Goal: Transaction & Acquisition: Download file/media

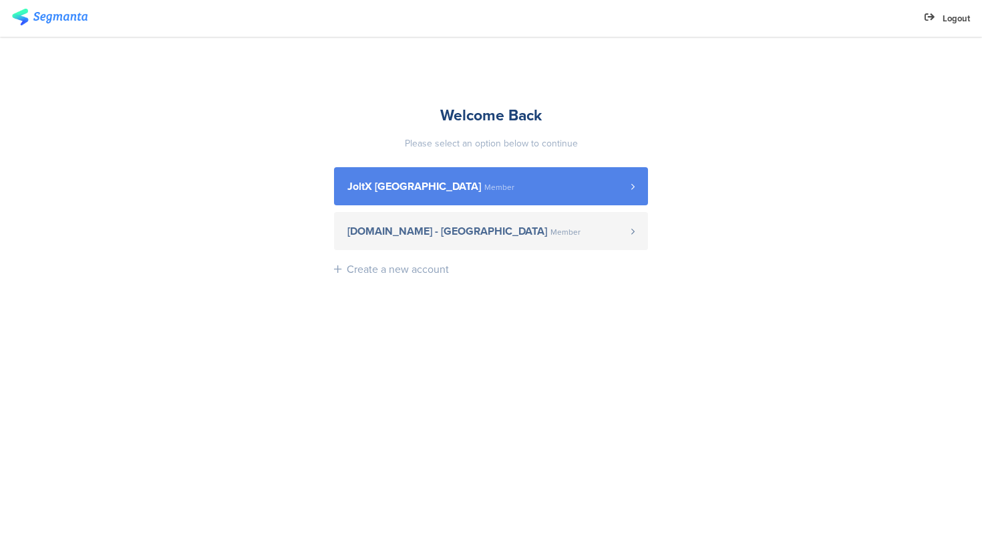
click at [484, 190] on span "Member" at bounding box center [499, 187] width 30 height 8
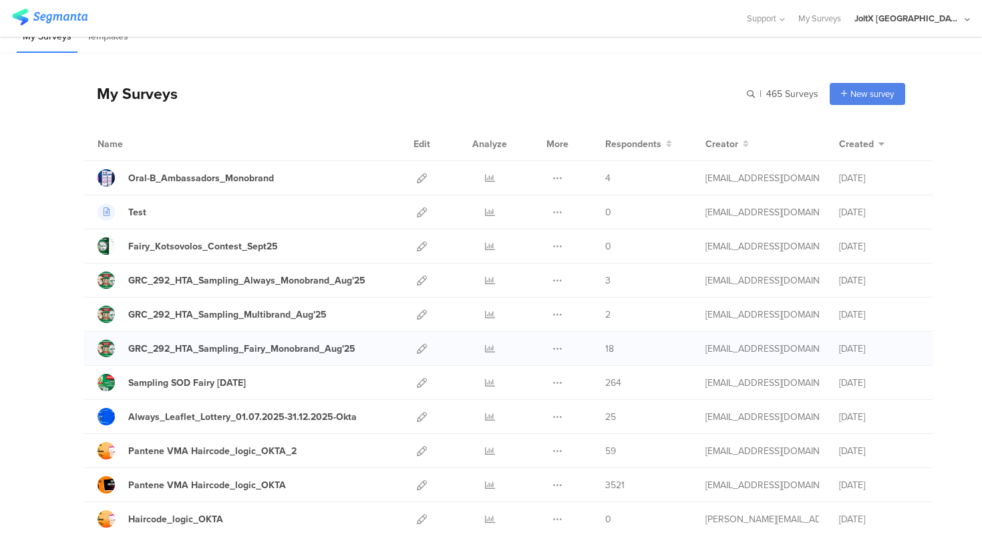
scroll to position [24, 0]
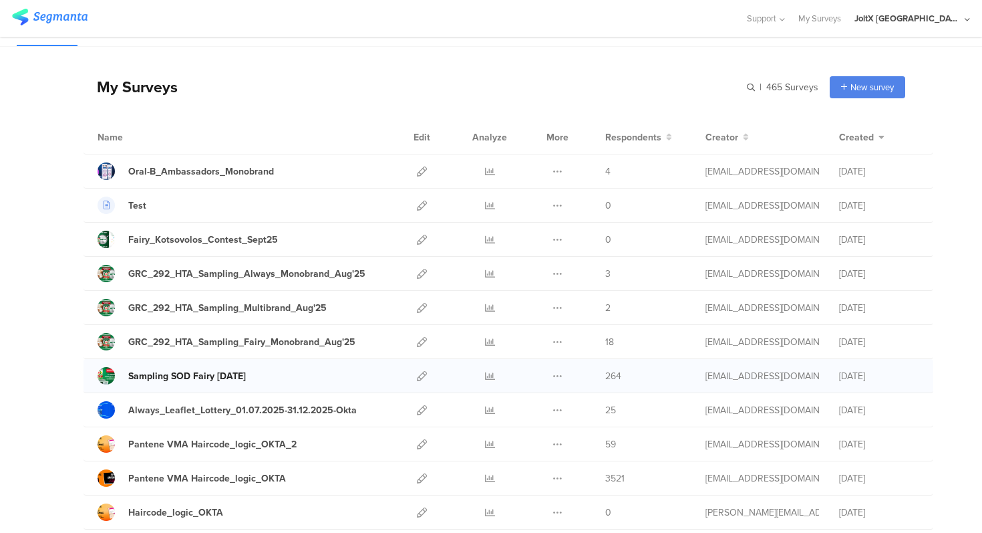
click at [224, 373] on div "Sampling SOD Fairy [DATE]" at bounding box center [187, 376] width 118 height 14
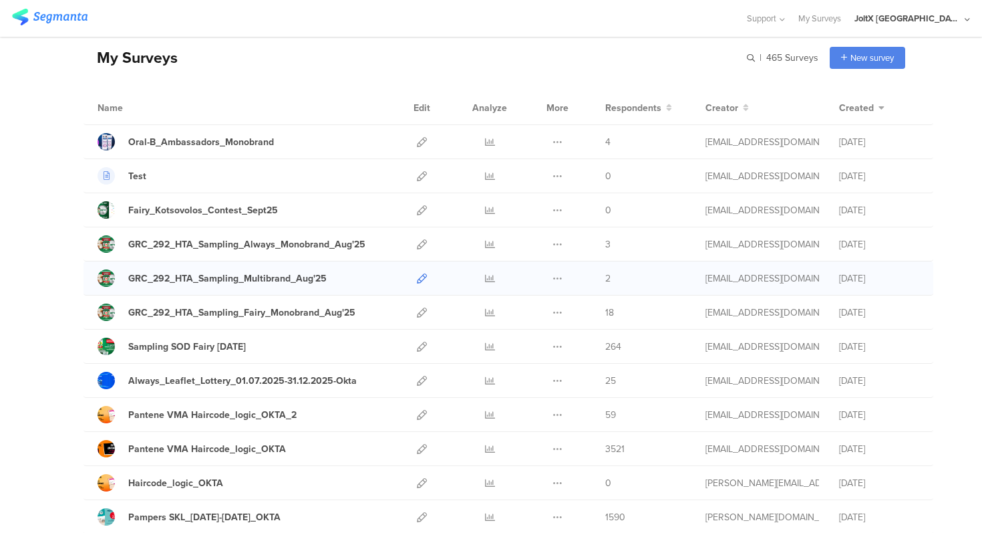
scroll to position [52, 0]
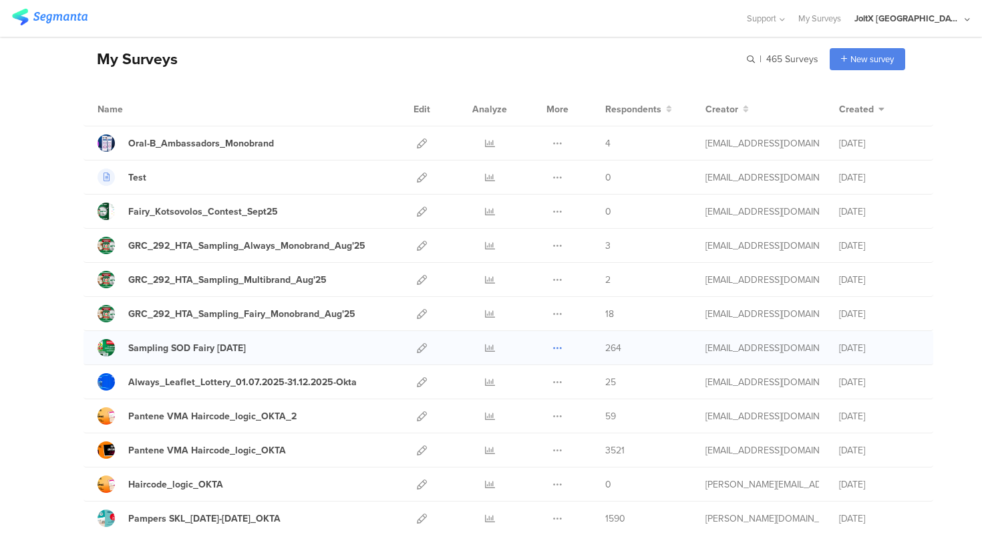
click at [557, 346] on icon at bounding box center [558, 348] width 10 height 10
click at [531, 406] on link "Export" at bounding box center [531, 406] width 74 height 24
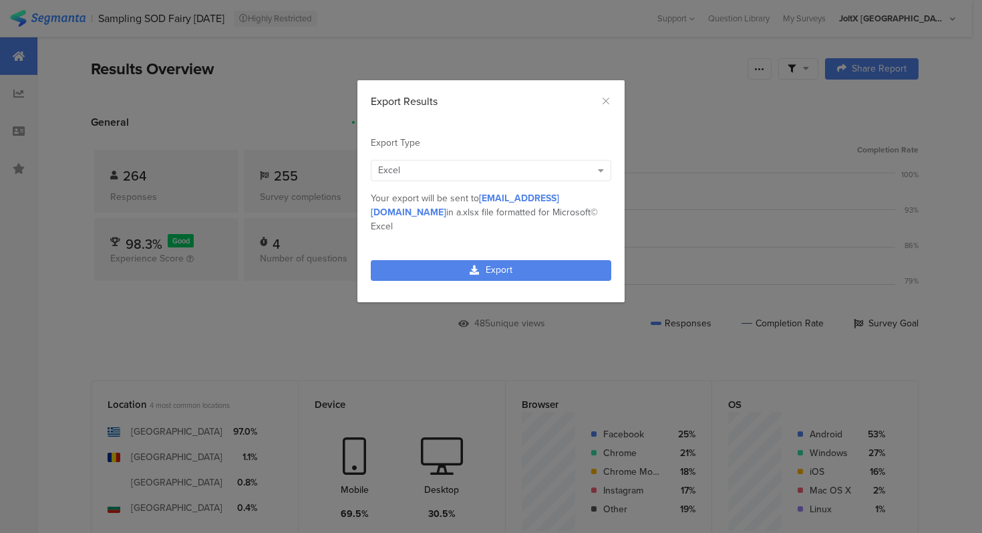
click at [529, 177] on div "Excel" at bounding box center [491, 170] width 241 height 21
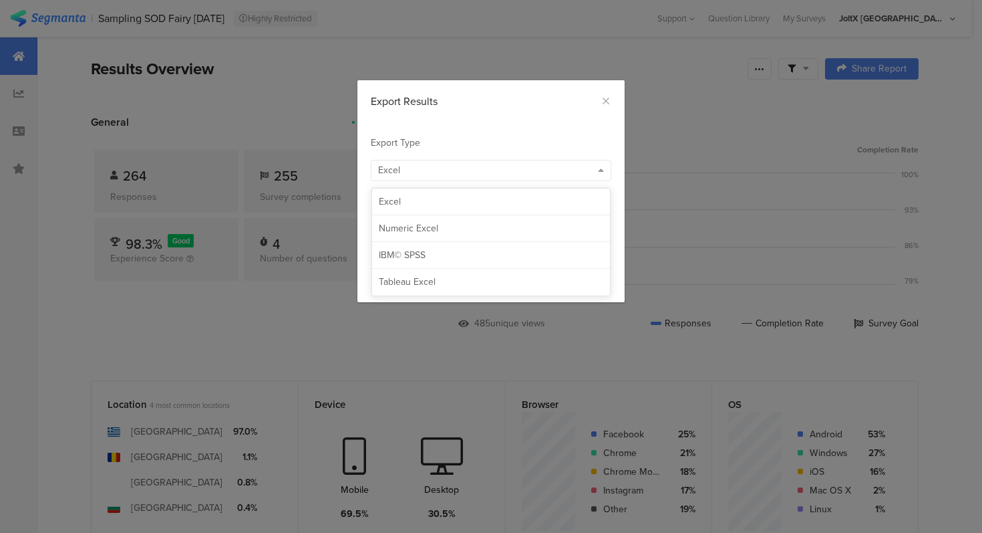
click at [531, 174] on div "Excel" at bounding box center [484, 170] width 213 height 14
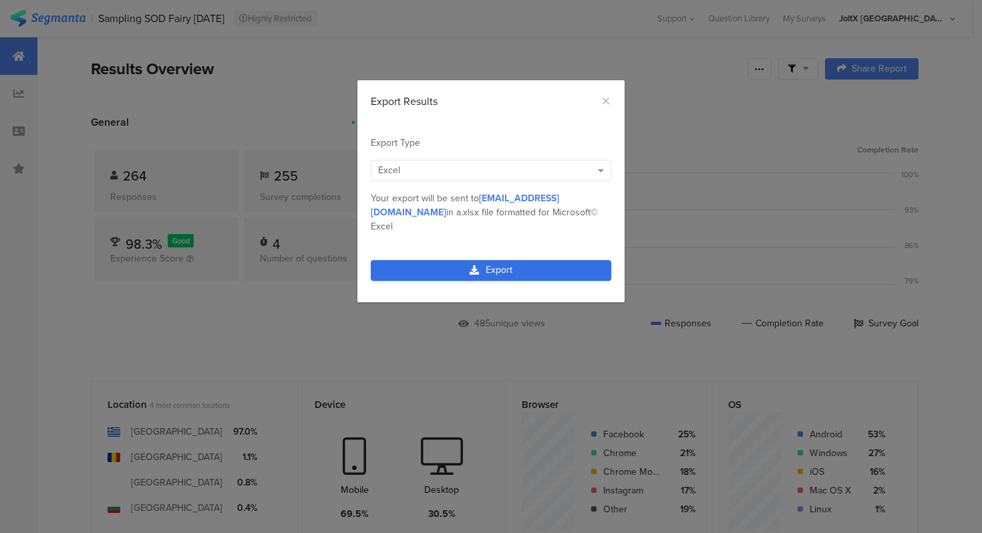
click at [478, 265] on icon "dialog" at bounding box center [474, 269] width 9 height 9
